Goal: Information Seeking & Learning: Learn about a topic

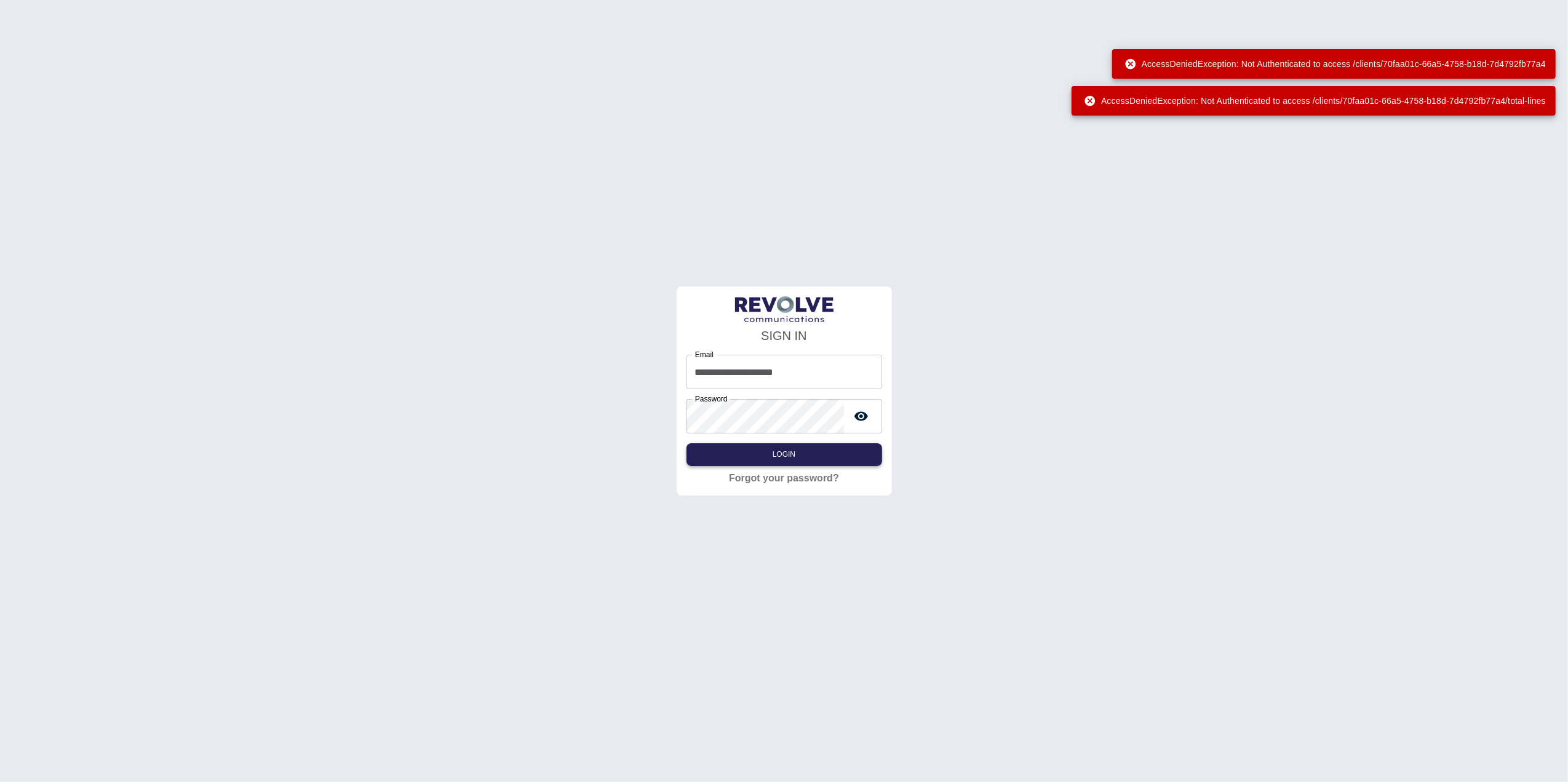
click at [800, 449] on button "Login" at bounding box center [784, 454] width 195 height 23
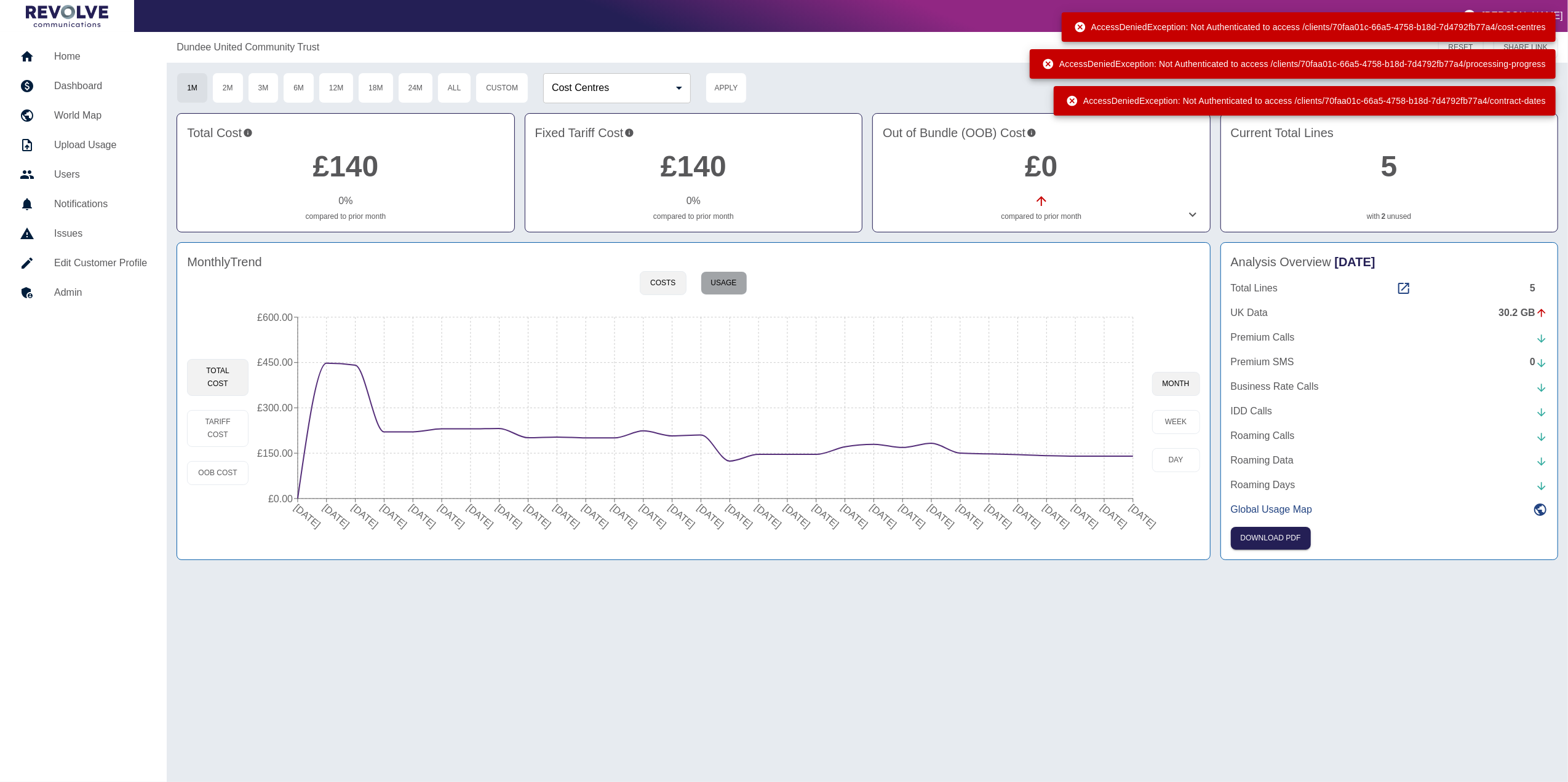
click at [724, 276] on button "Usage" at bounding box center [724, 283] width 47 height 24
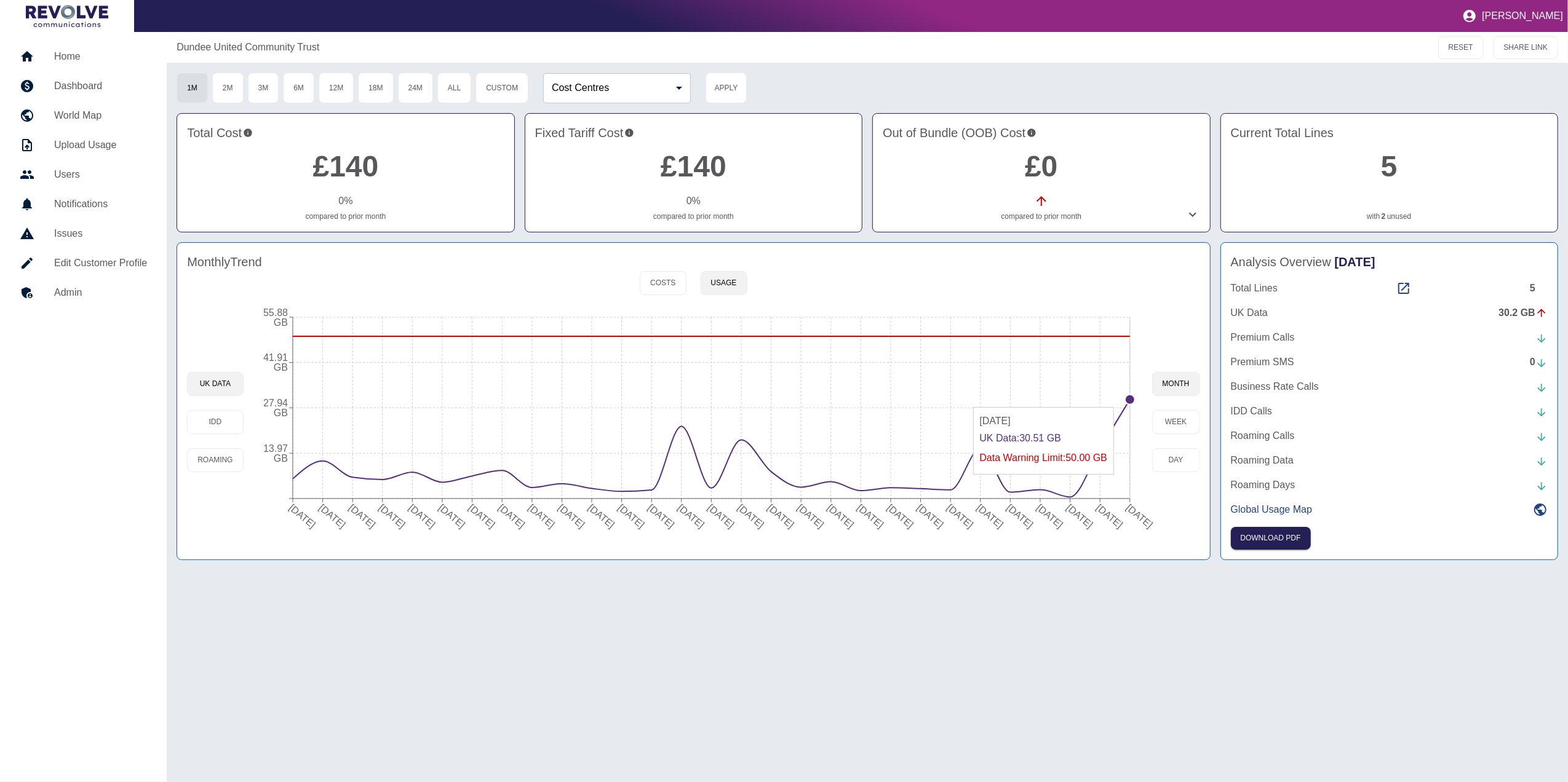
click at [1130, 403] on circle at bounding box center [1129, 400] width 10 height 10
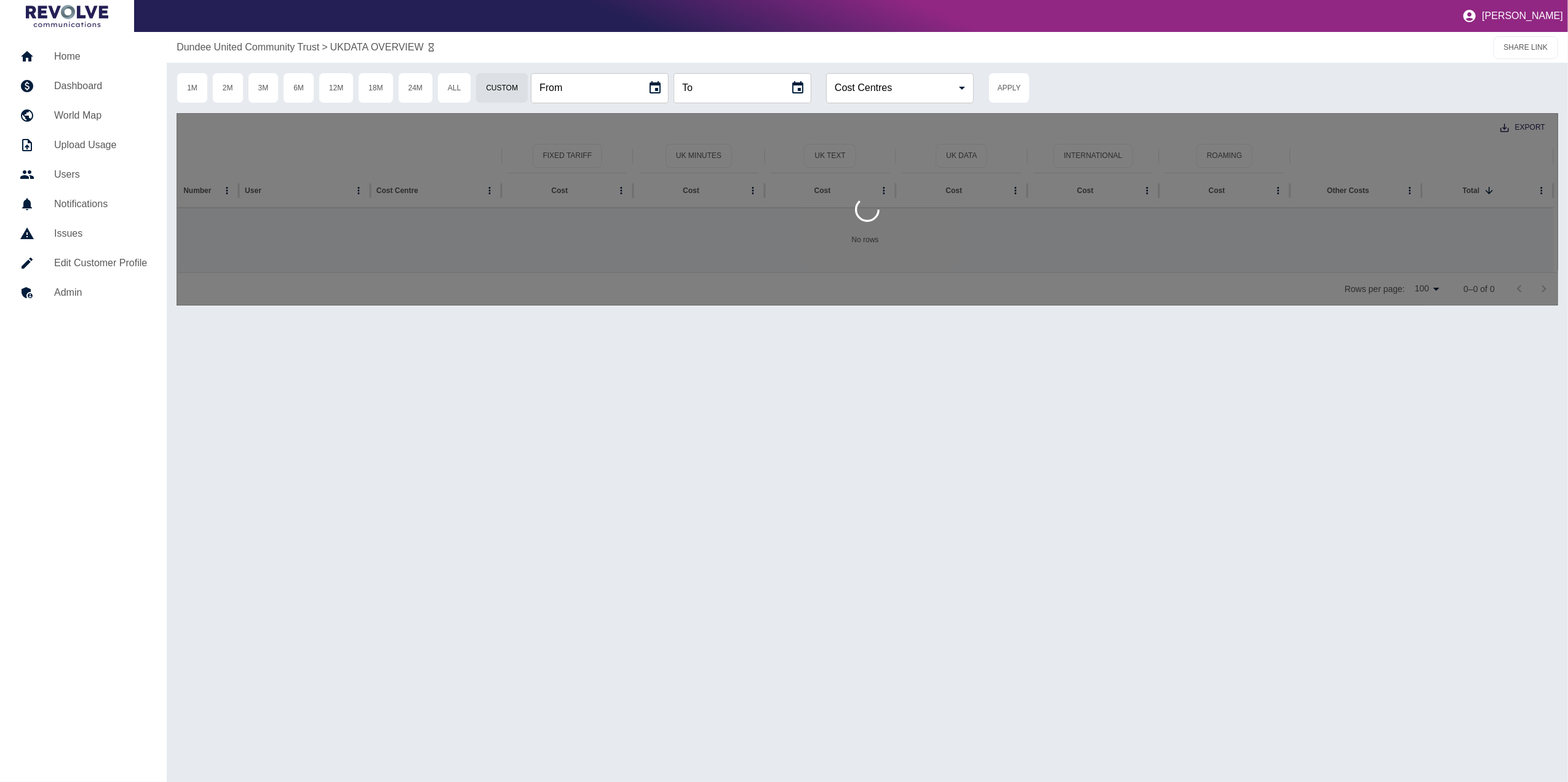
type input "**********"
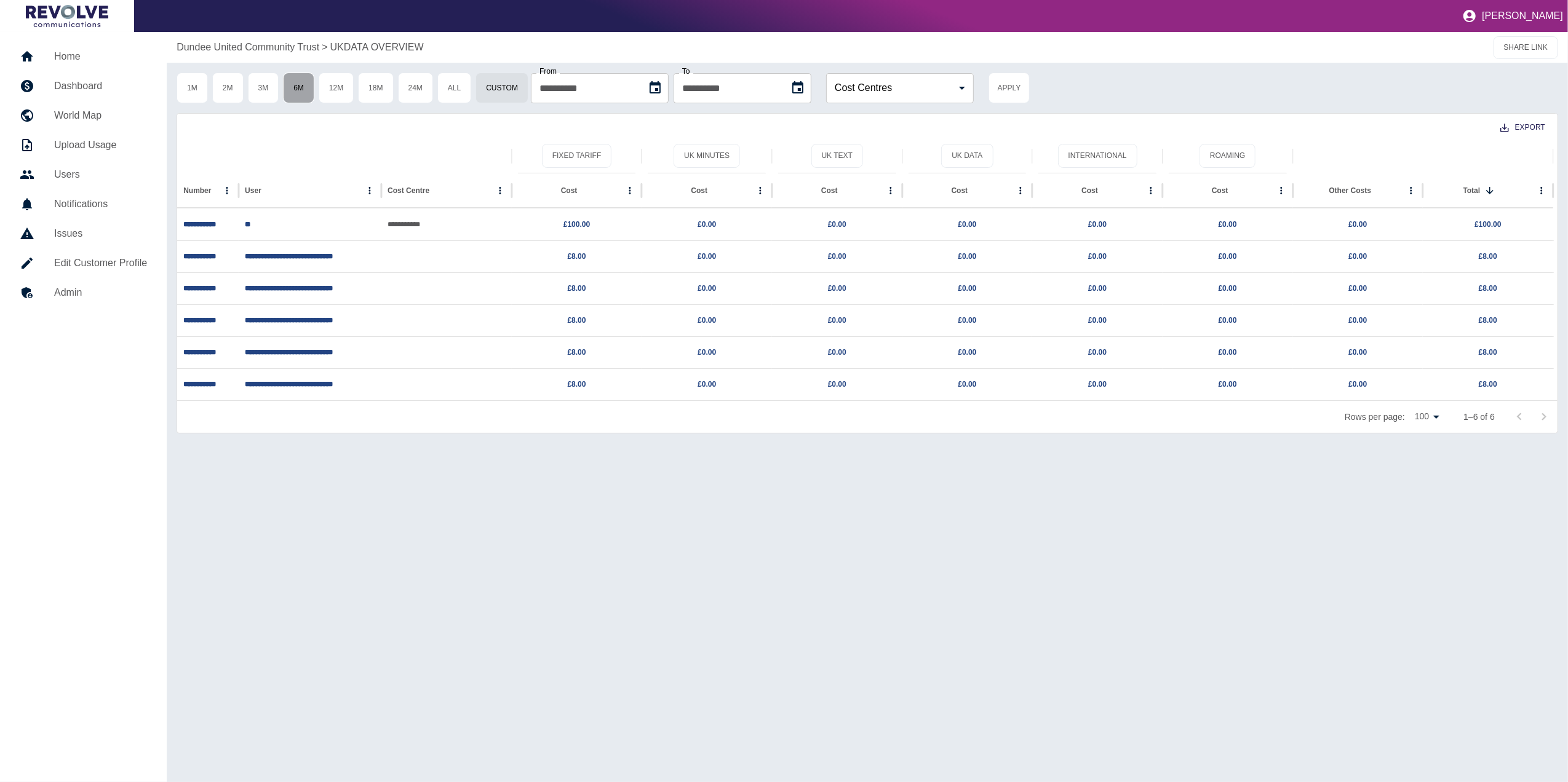
click at [305, 99] on button "6M" at bounding box center [299, 87] width 31 height 31
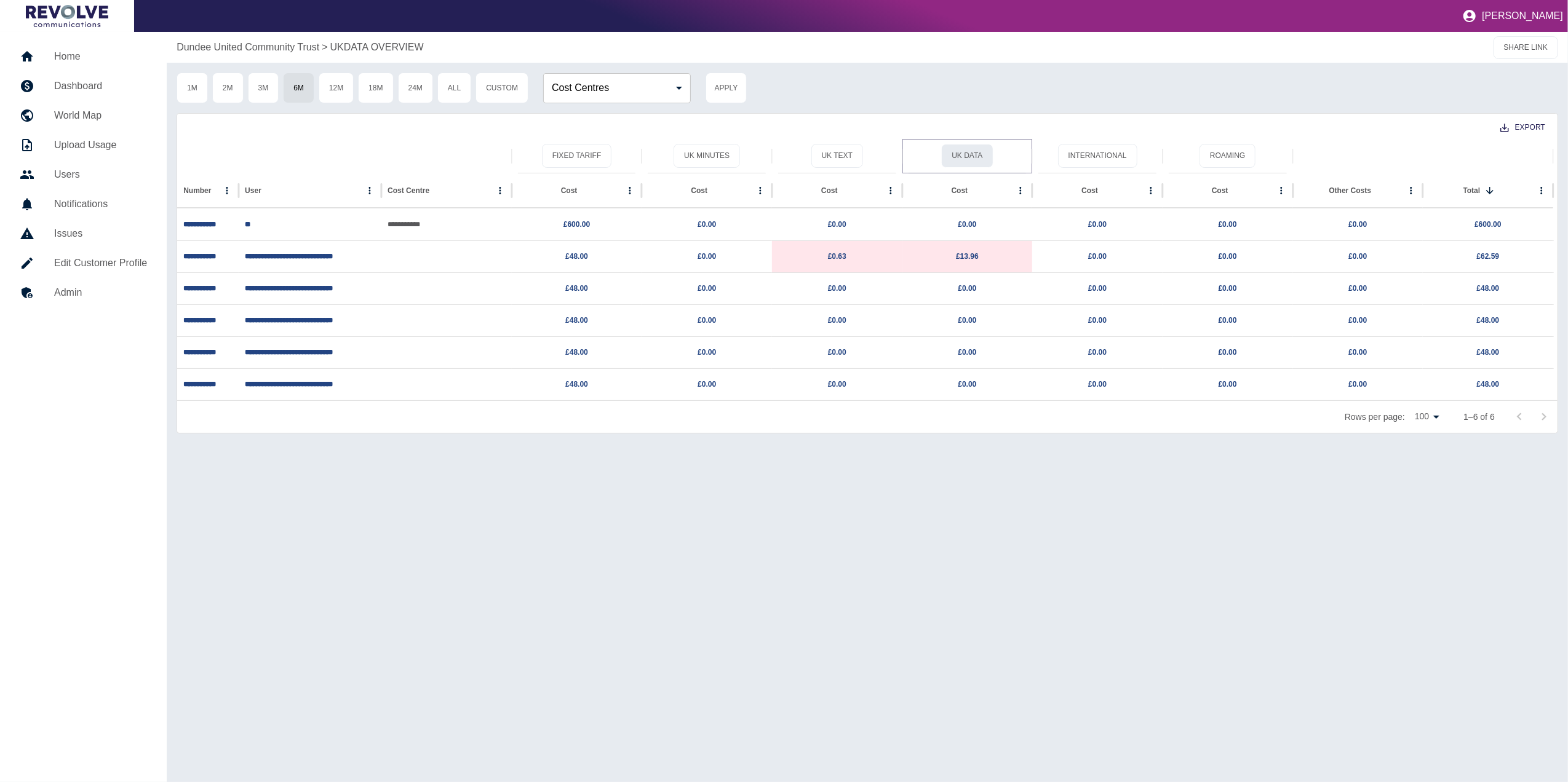
click at [952, 158] on button "UK Data" at bounding box center [967, 156] width 52 height 24
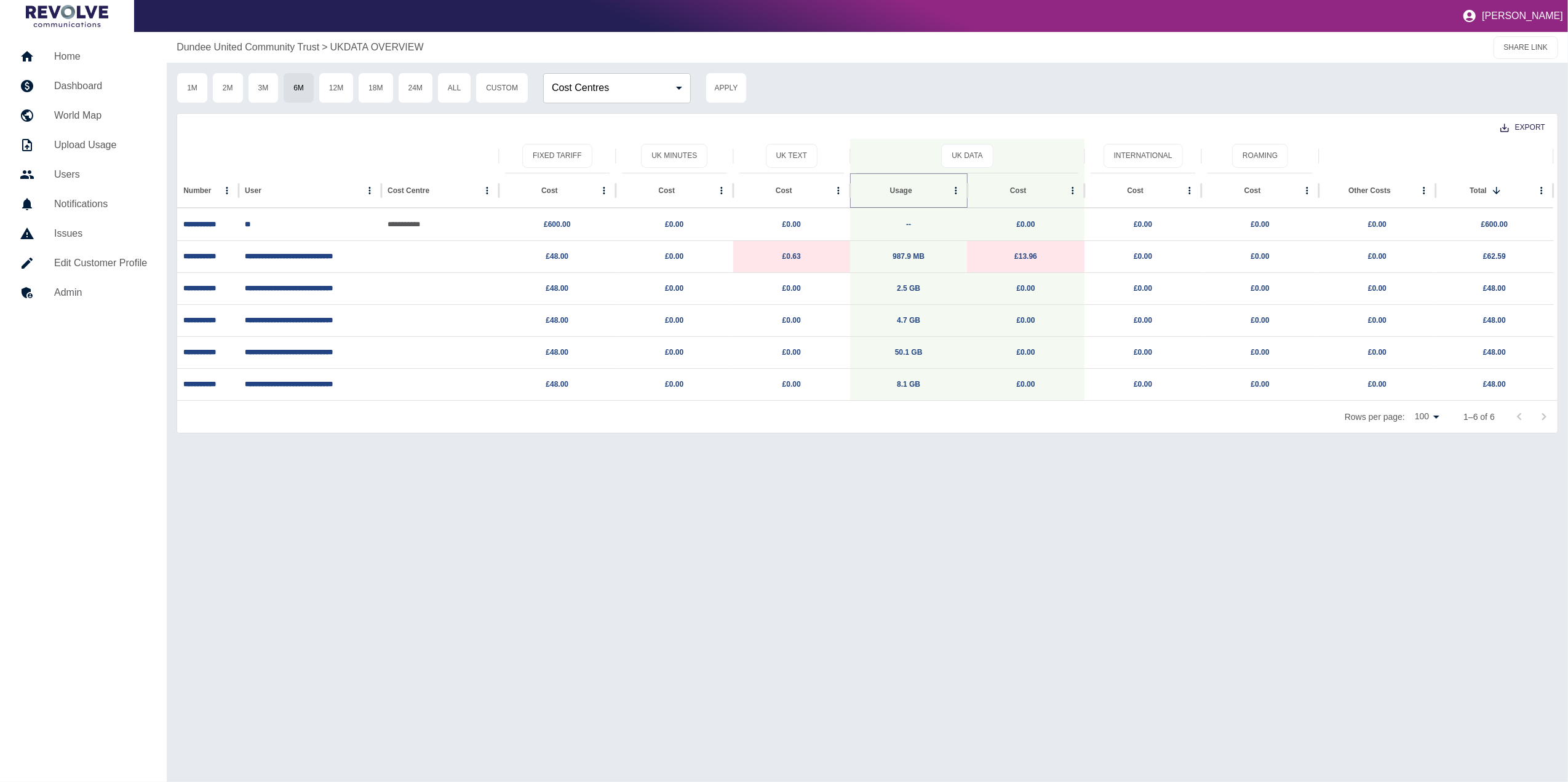
click at [916, 188] on icon "Sort" at bounding box center [922, 191] width 11 height 11
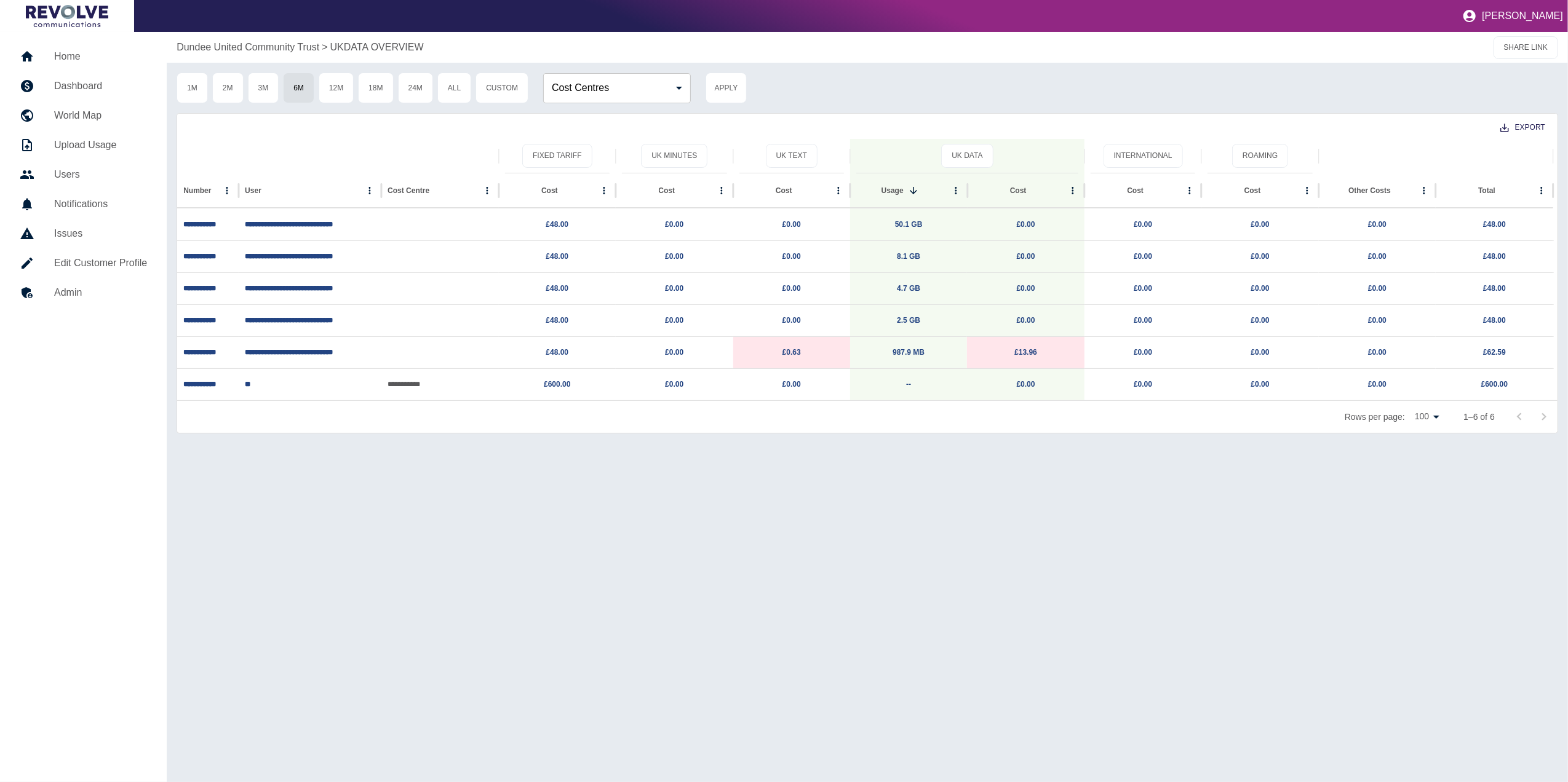
click at [108, 82] on h5 "Dashboard" at bounding box center [100, 86] width 93 height 15
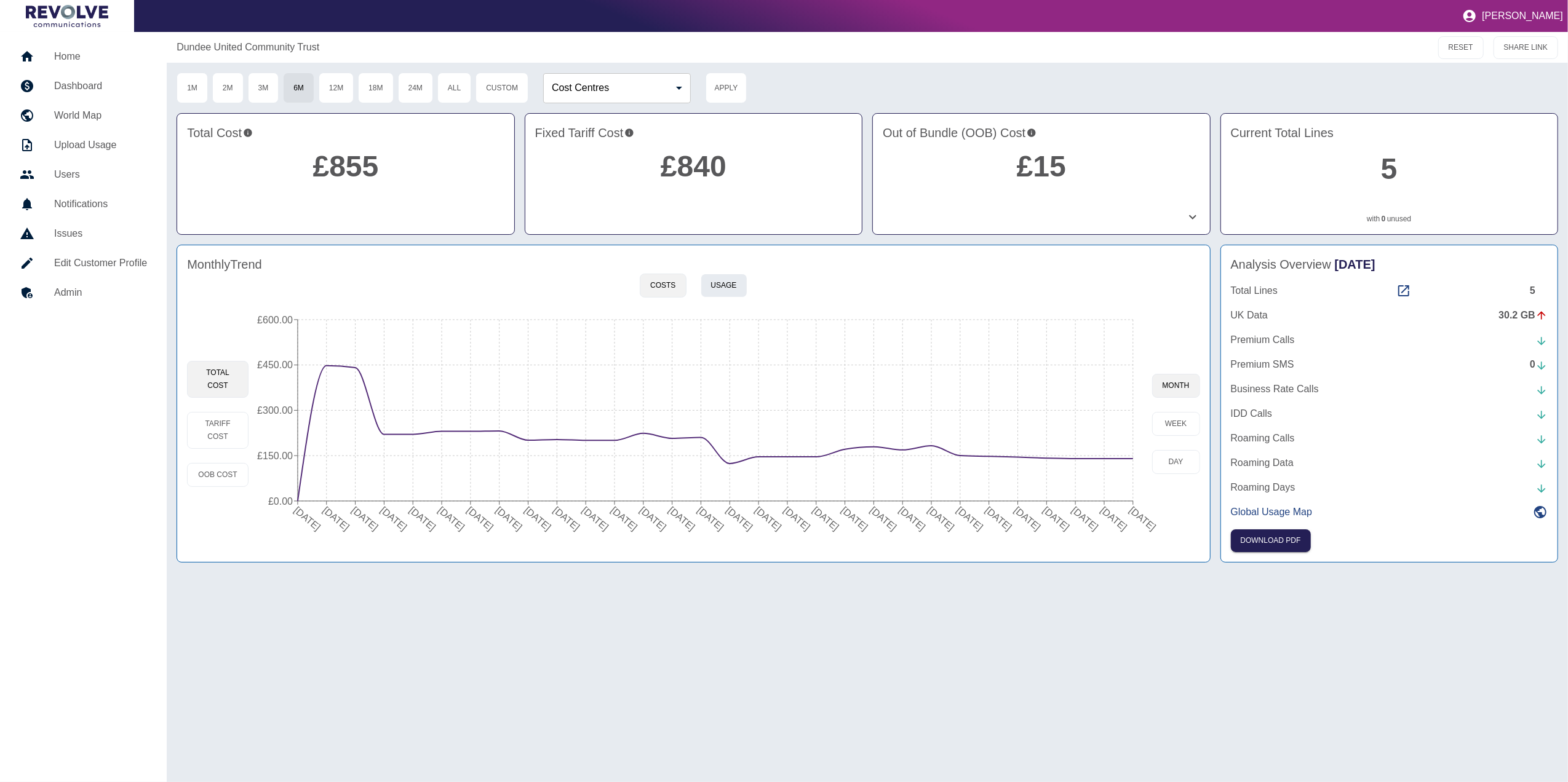
click at [734, 292] on button "Usage" at bounding box center [724, 286] width 47 height 24
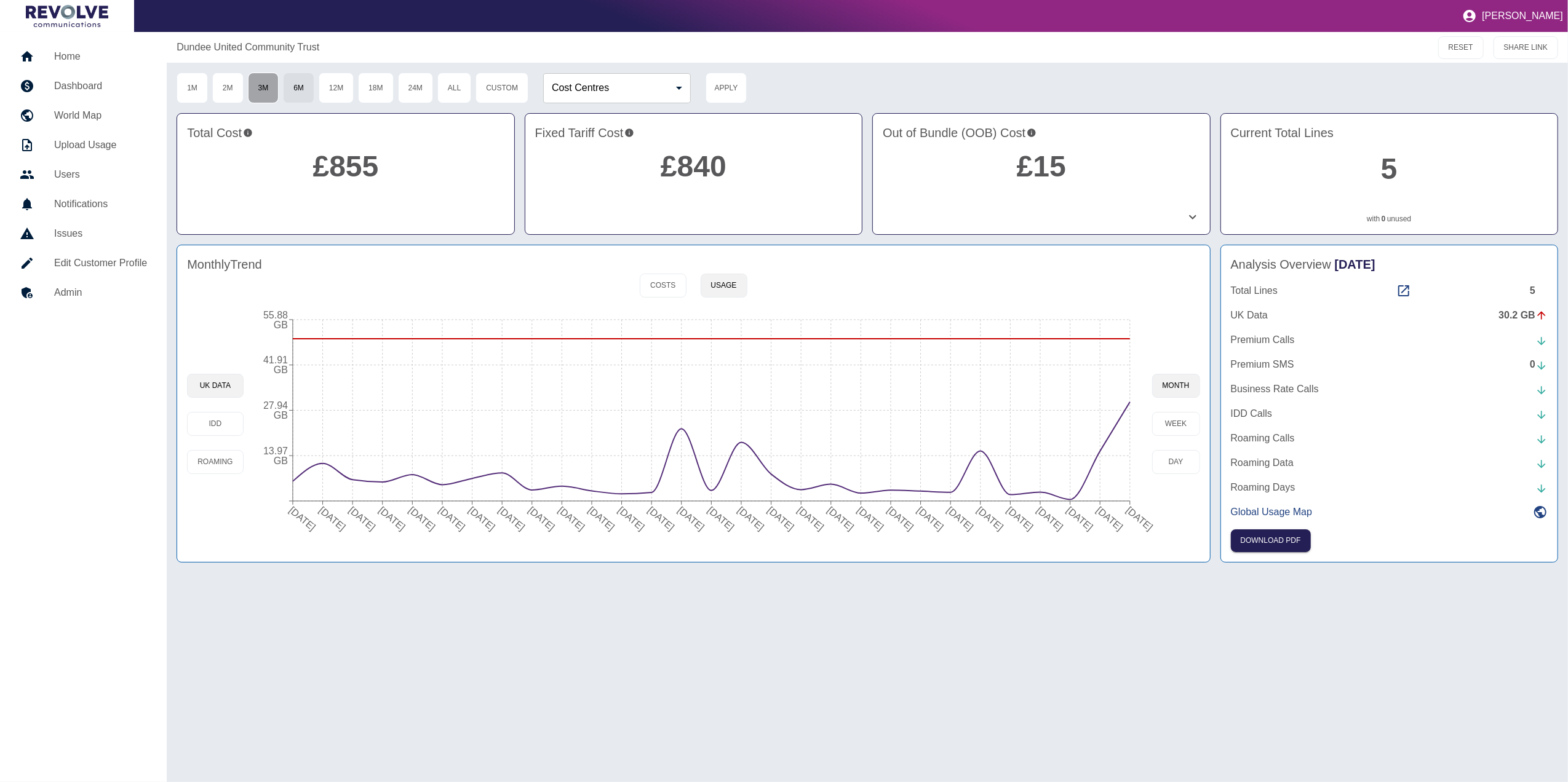
click at [268, 87] on button "3M" at bounding box center [264, 87] width 31 height 31
click at [304, 89] on button "6M" at bounding box center [299, 87] width 31 height 31
click at [657, 288] on button "Costs" at bounding box center [663, 286] width 46 height 24
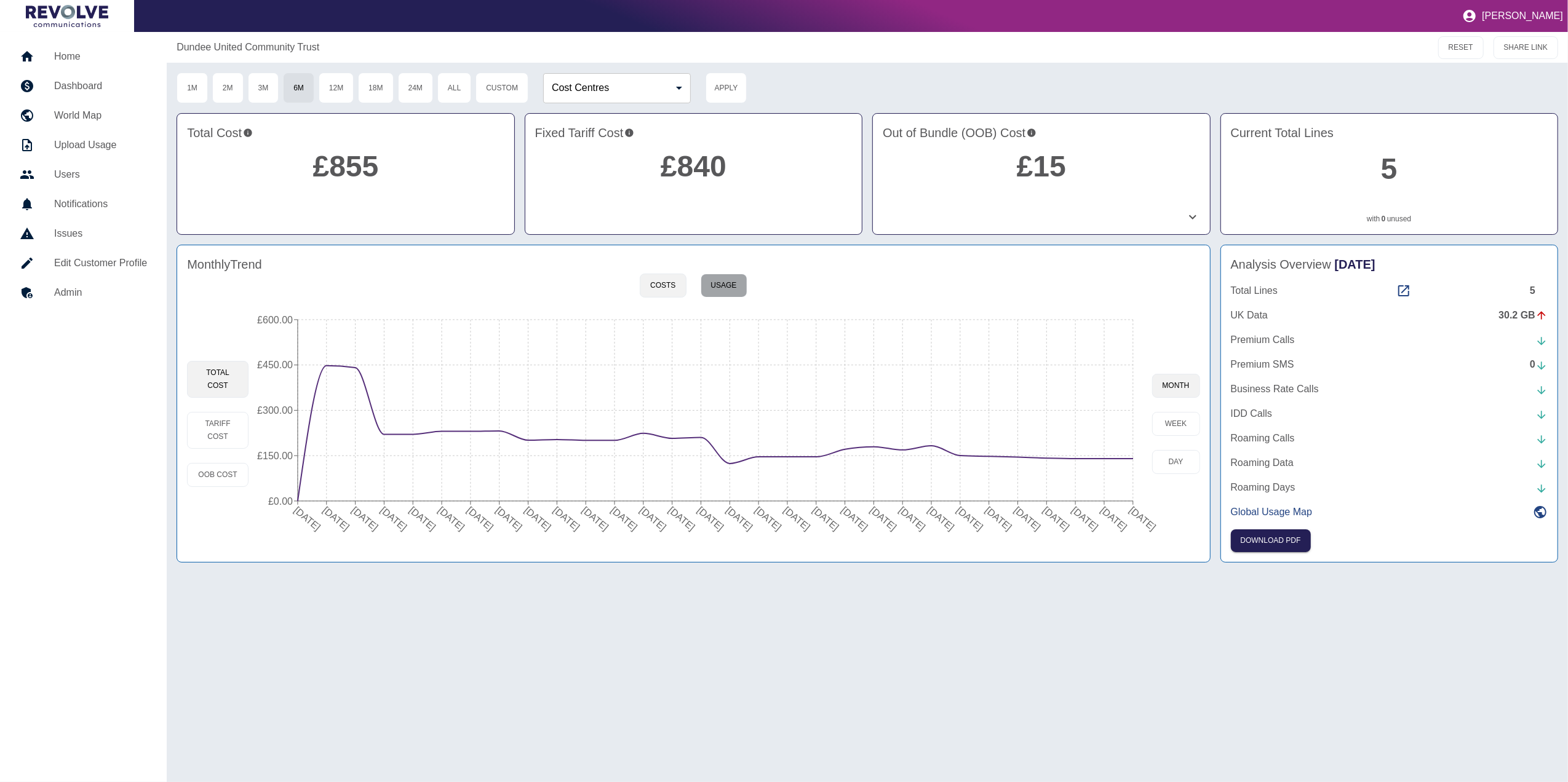
click at [724, 280] on button "Usage" at bounding box center [724, 286] width 47 height 24
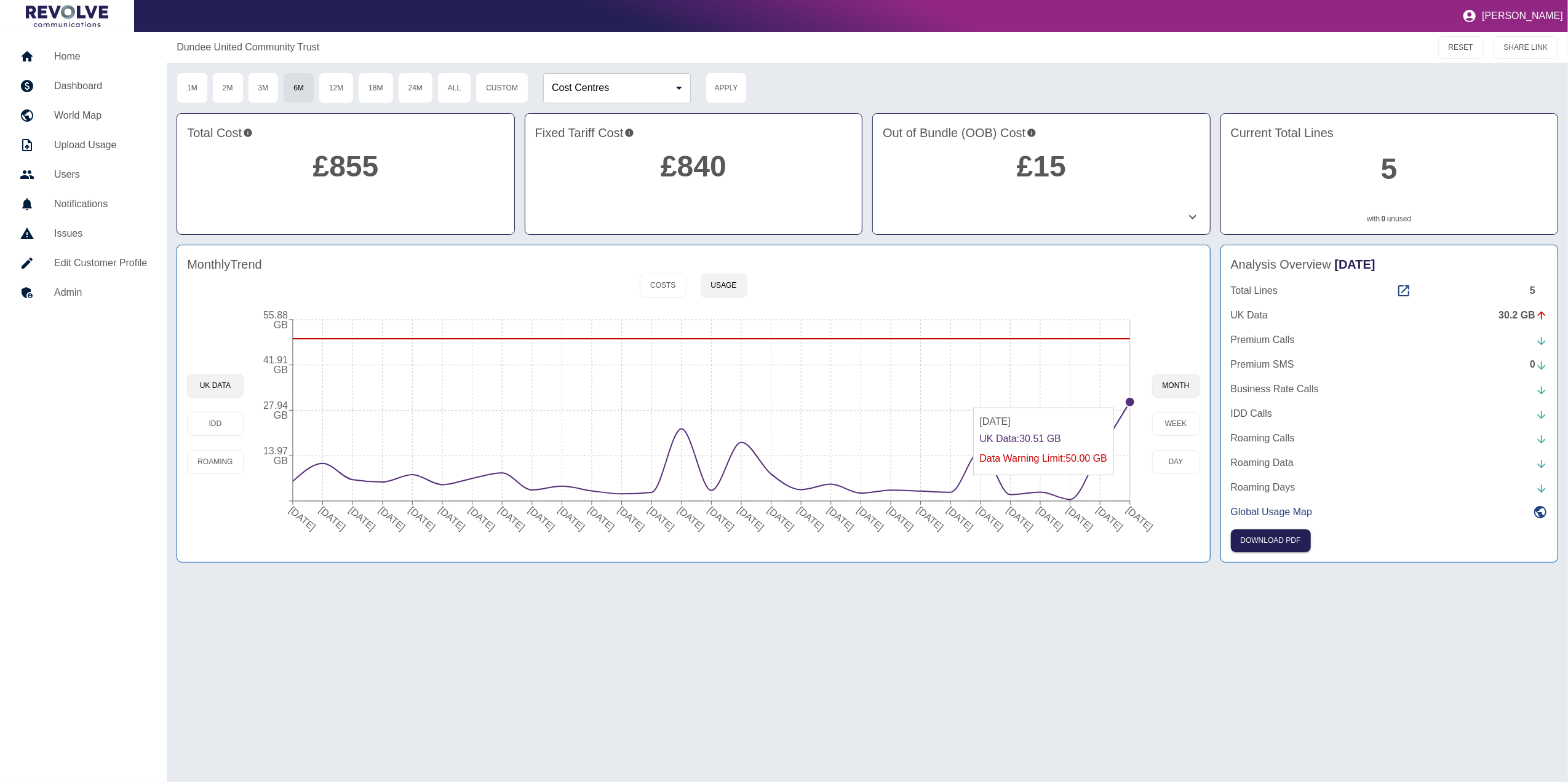
click at [1130, 403] on circle at bounding box center [1129, 402] width 10 height 10
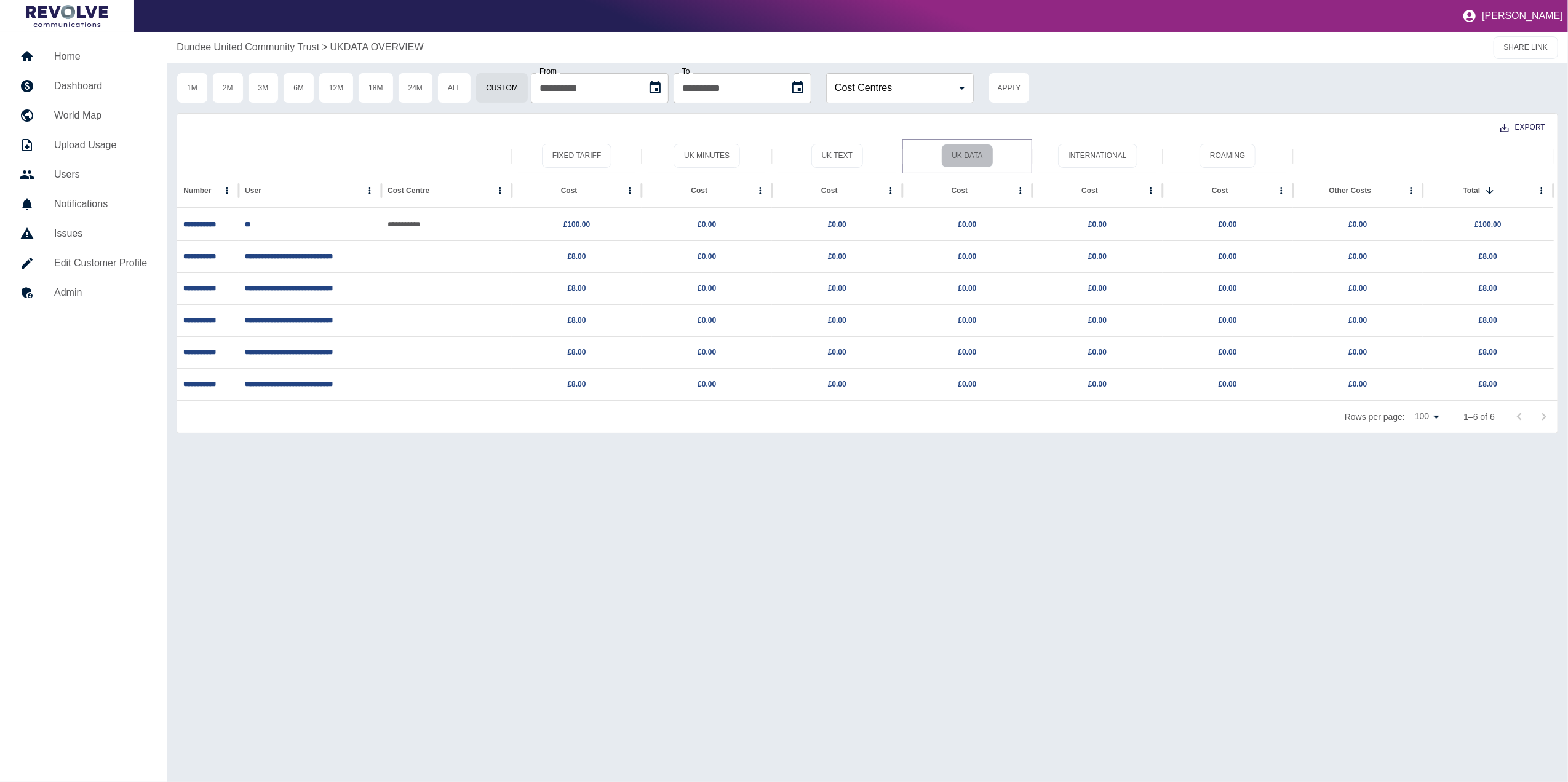
click at [970, 154] on button "UK Data" at bounding box center [967, 156] width 52 height 24
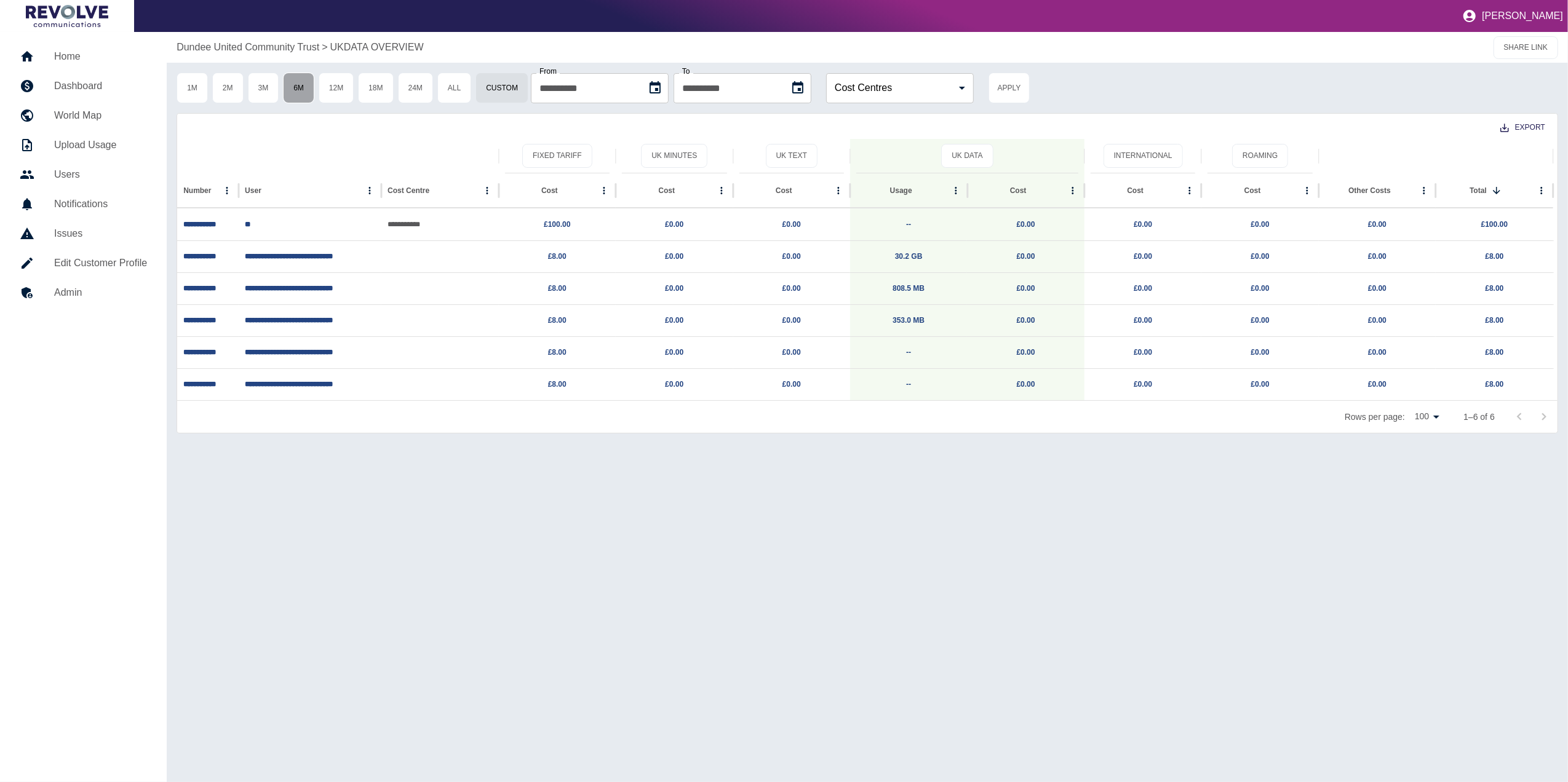
click at [298, 83] on button "6M" at bounding box center [299, 87] width 31 height 31
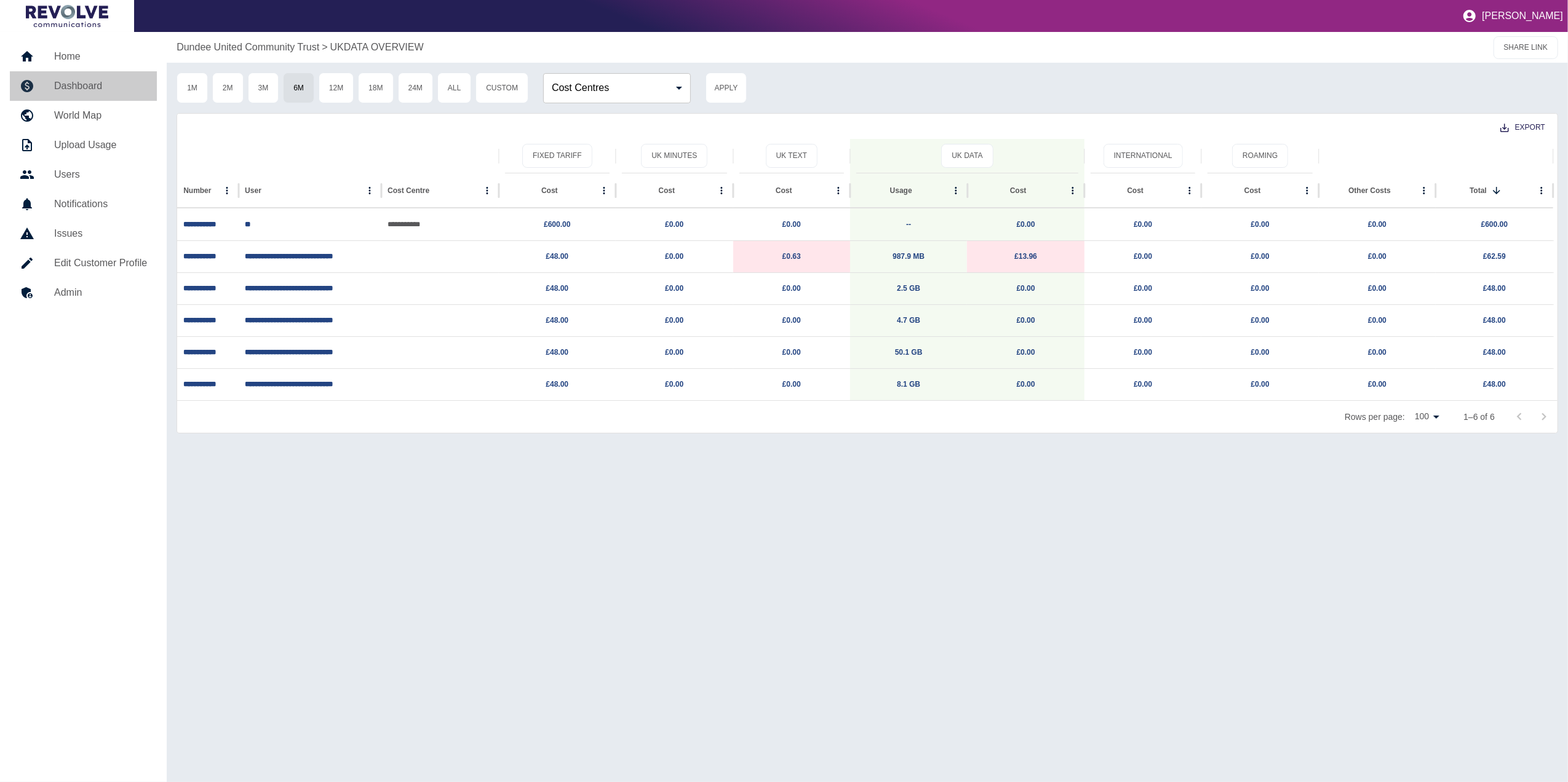
click at [106, 79] on h5 "Dashboard" at bounding box center [100, 86] width 93 height 15
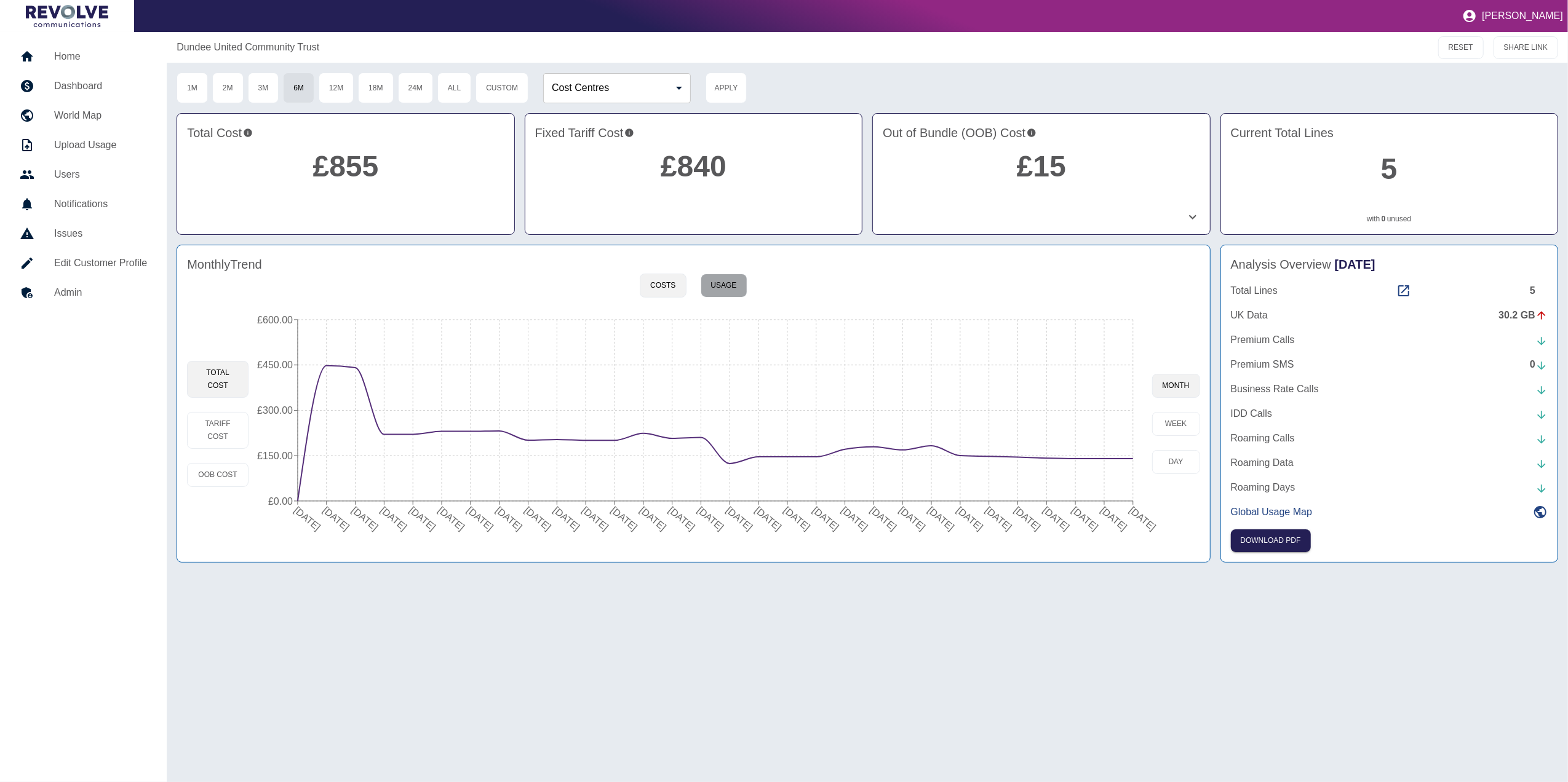
click at [722, 281] on button "Usage" at bounding box center [724, 286] width 47 height 24
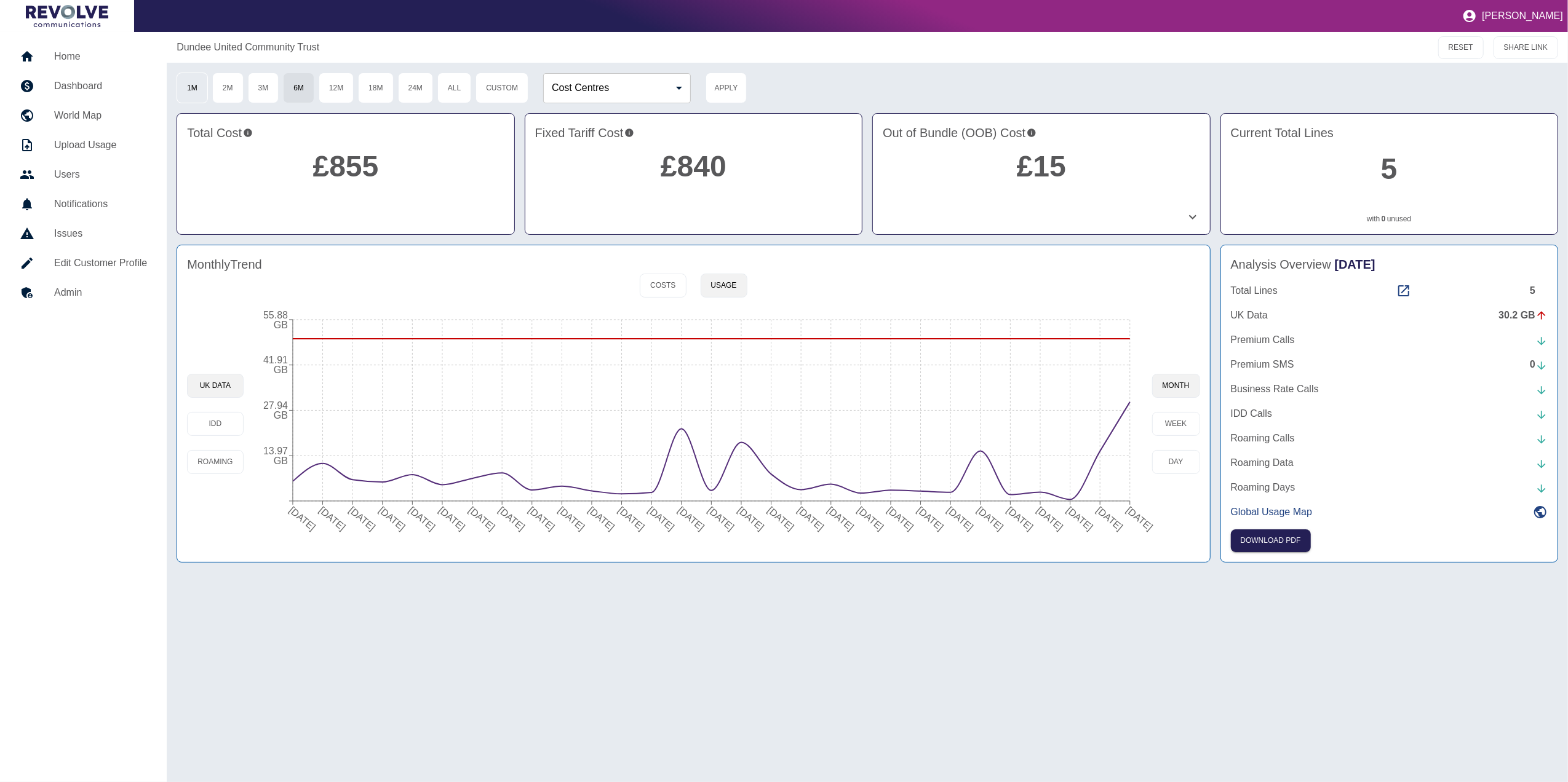
click at [208, 83] on button "1M" at bounding box center [193, 87] width 31 height 31
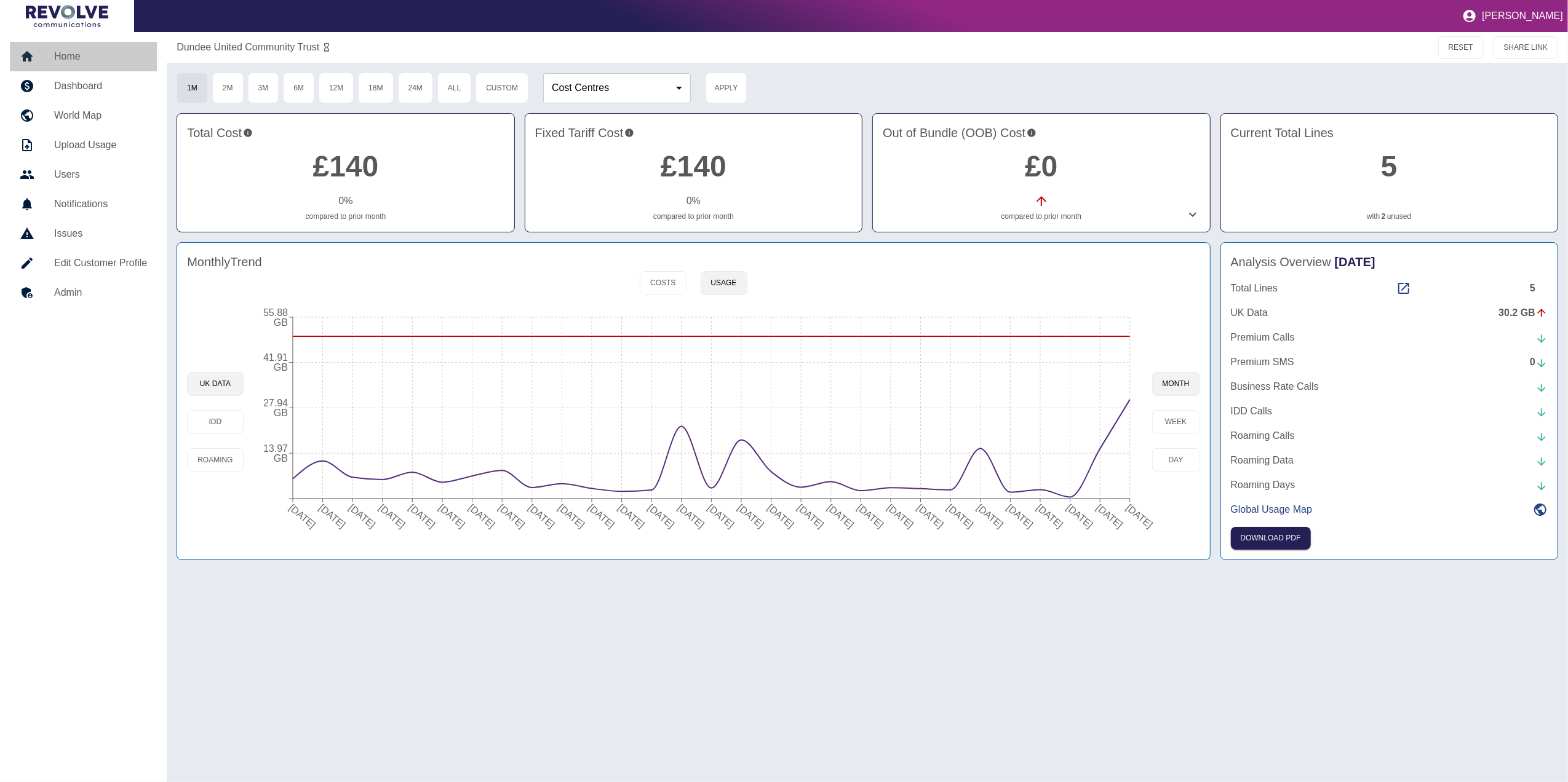
click at [86, 61] on h5 "Home" at bounding box center [100, 56] width 93 height 15
